Goal: Information Seeking & Learning: Check status

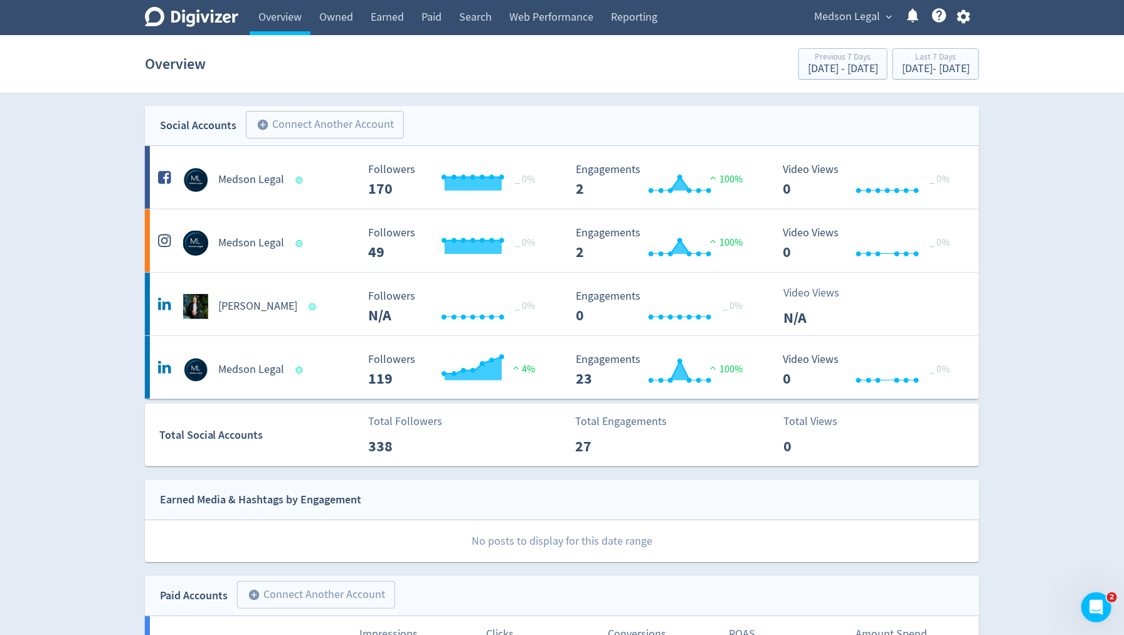
click at [351, 22] on link "Owned" at bounding box center [336, 17] width 51 height 35
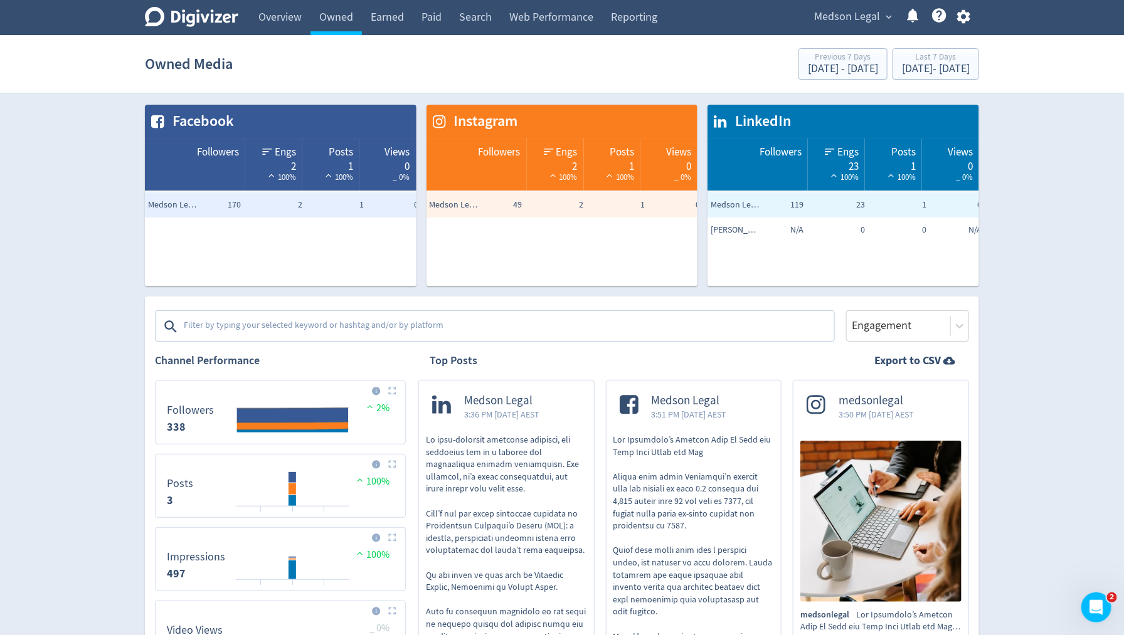
click at [384, 20] on link "Earned" at bounding box center [387, 17] width 51 height 35
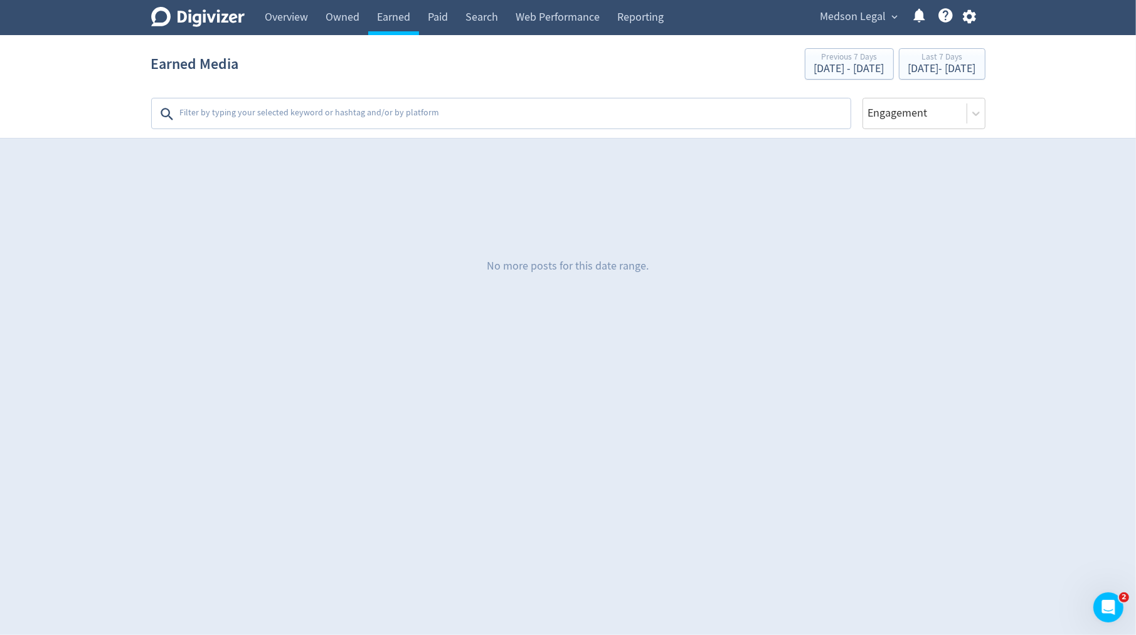
click at [440, 19] on link "Paid" at bounding box center [438, 17] width 38 height 35
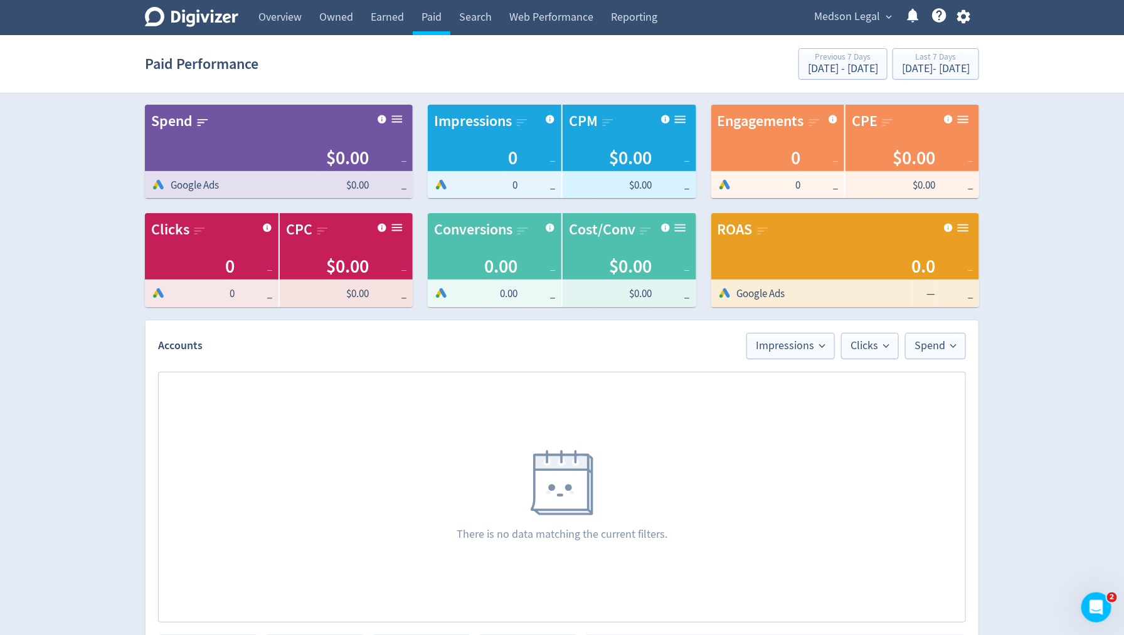
click at [548, 10] on link "Web Performance" at bounding box center [552, 17] width 102 height 35
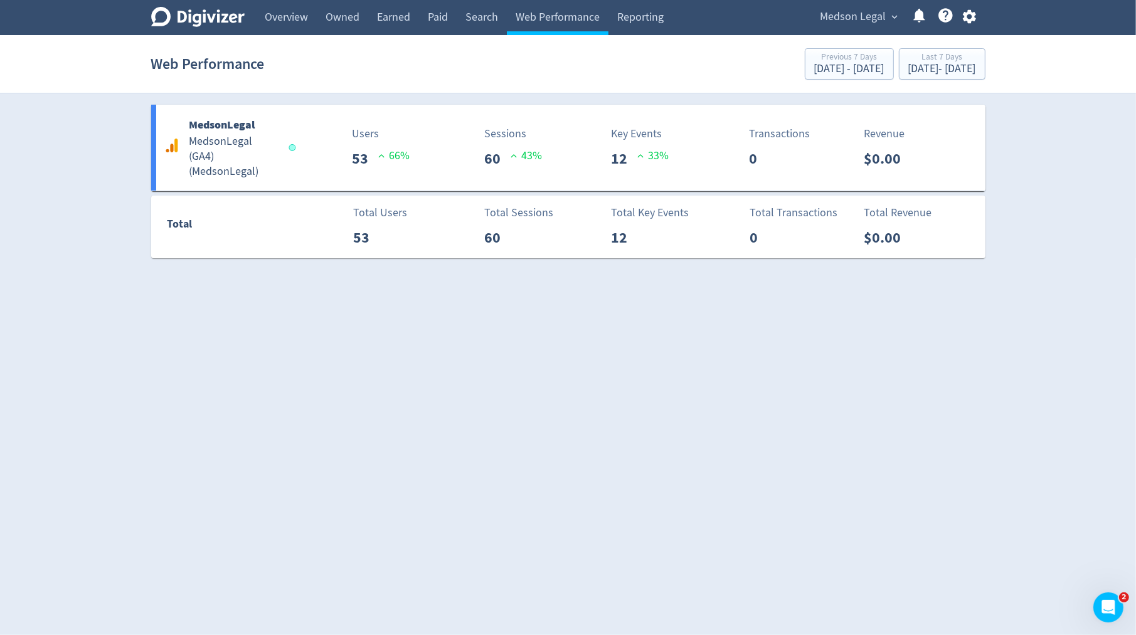
click at [604, 11] on link "Web Performance" at bounding box center [558, 17] width 102 height 35
click at [502, 11] on link "Search" at bounding box center [482, 17] width 50 height 35
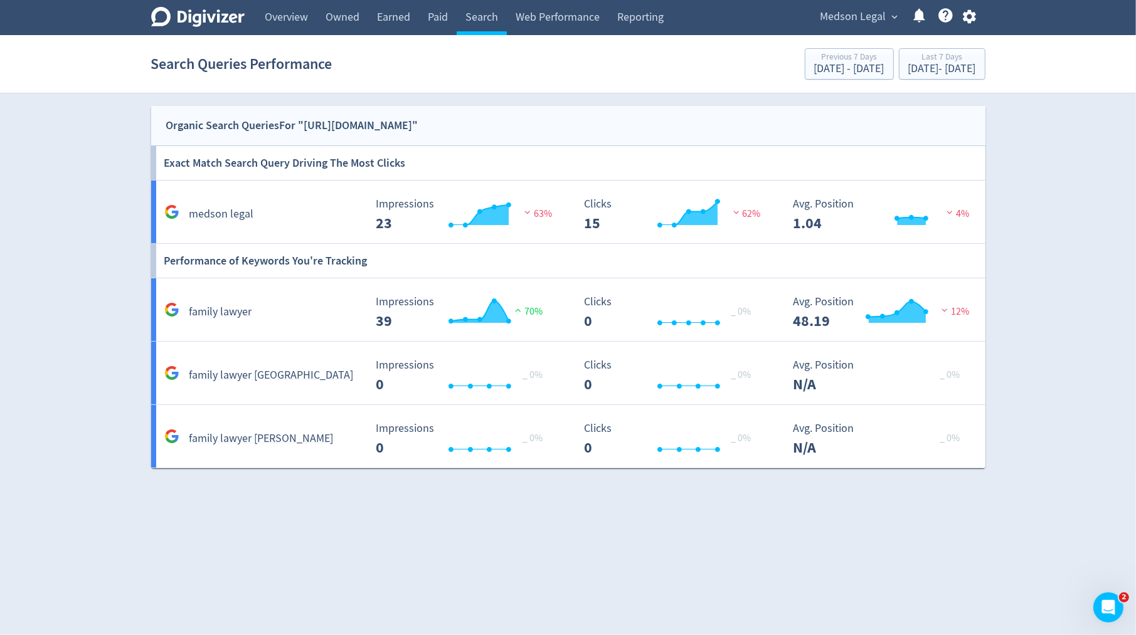
click at [475, 396] on div "family lawyer melbourne Created with Highcharts 10.3.3 Impressions 0 _ 0% 17/08…" at bounding box center [570, 373] width 839 height 63
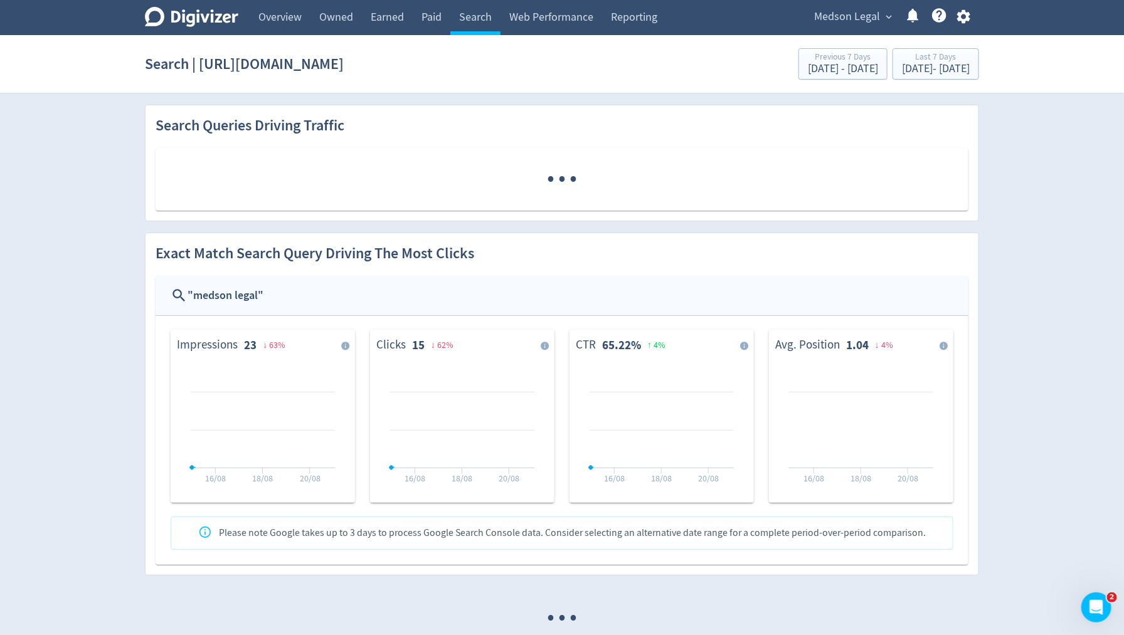
click at [475, 396] on rect at bounding box center [462, 424] width 157 height 127
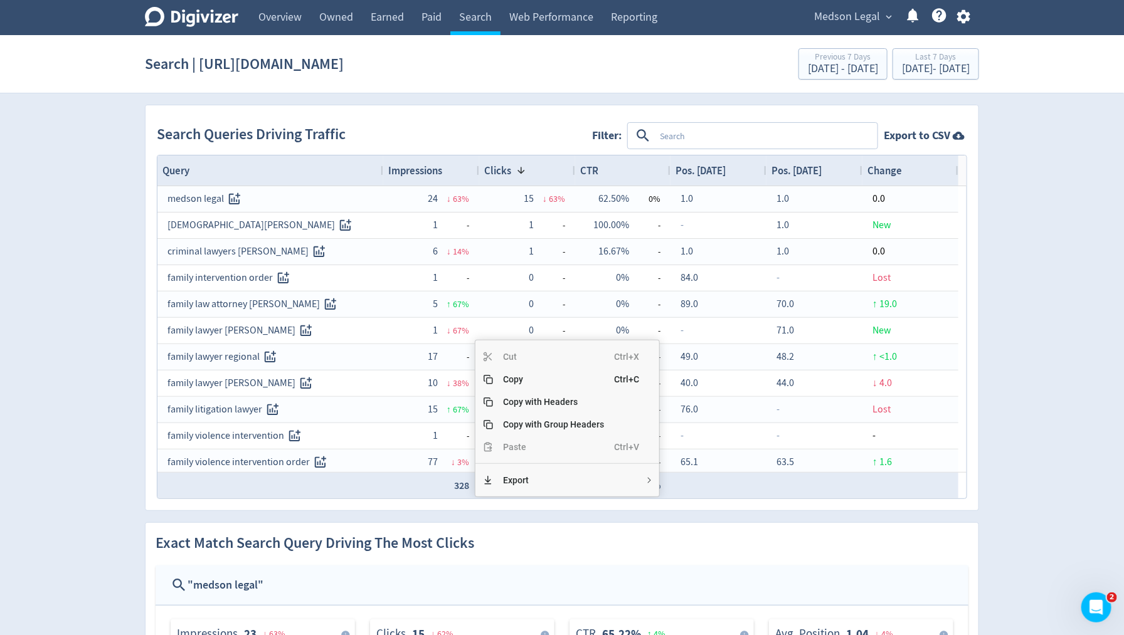
click at [475, 396] on div "Cut Ctrl+X Copy Ctrl+C Copy with Headers Copy with Group Headers Paste Ctrl+V E…" at bounding box center [567, 418] width 185 height 157
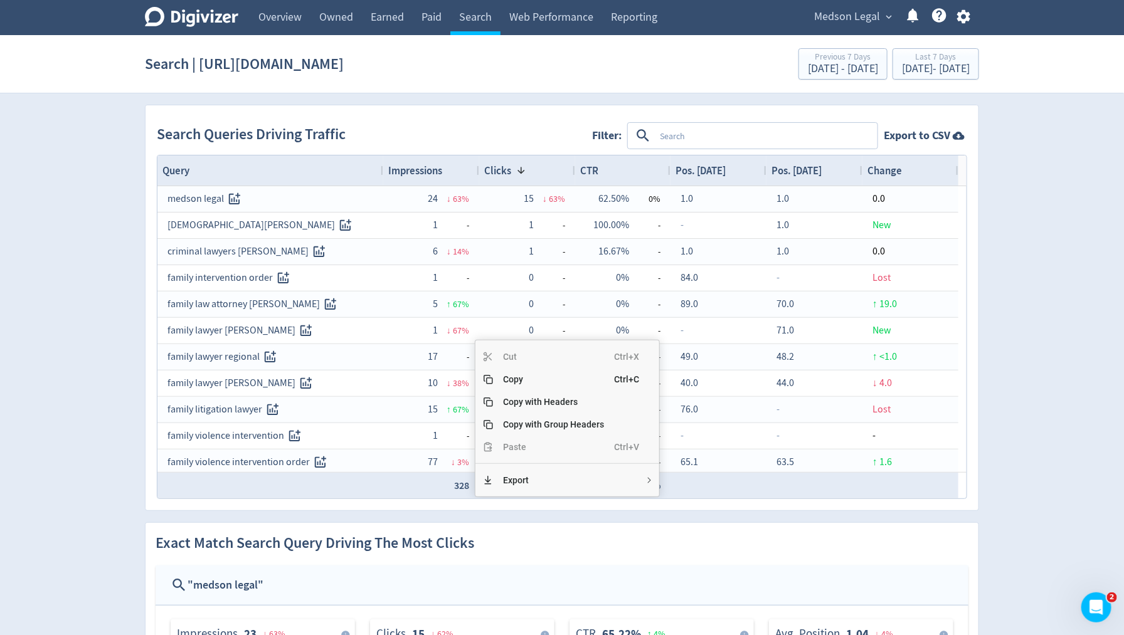
click at [475, 396] on div "Cut Ctrl+X Copy Ctrl+C Copy with Headers Copy with Group Headers Paste Ctrl+V E…" at bounding box center [567, 418] width 185 height 157
drag, startPoint x: 1014, startPoint y: 181, endPoint x: 1011, endPoint y: 168, distance: 12.8
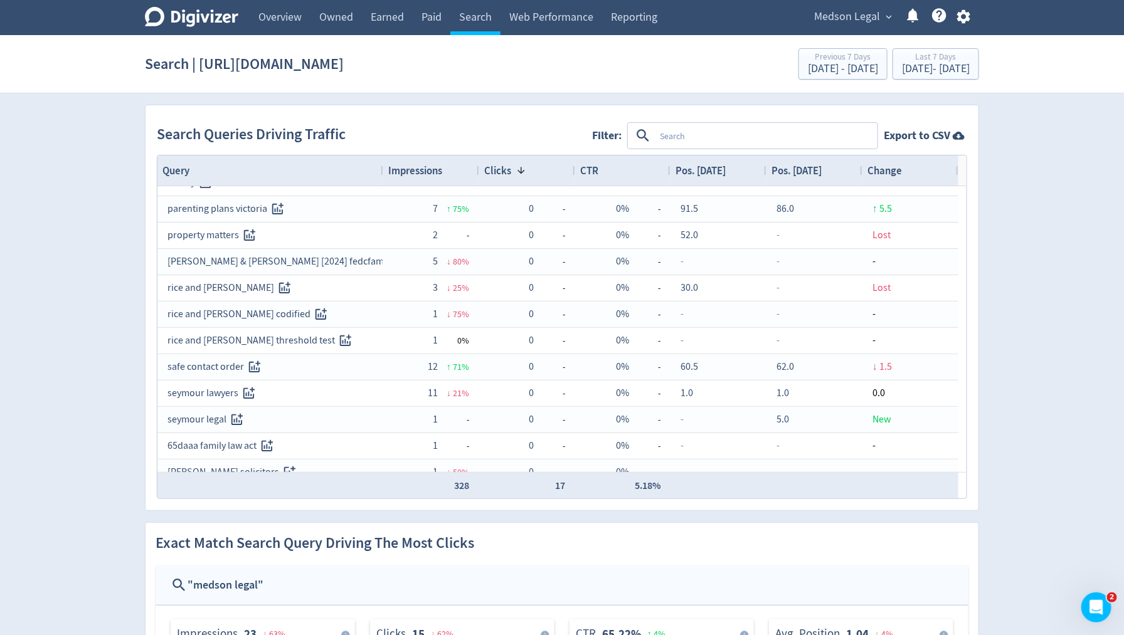
click at [265, 26] on link "Overview" at bounding box center [280, 17] width 61 height 35
